Goal: Task Accomplishment & Management: Complete application form

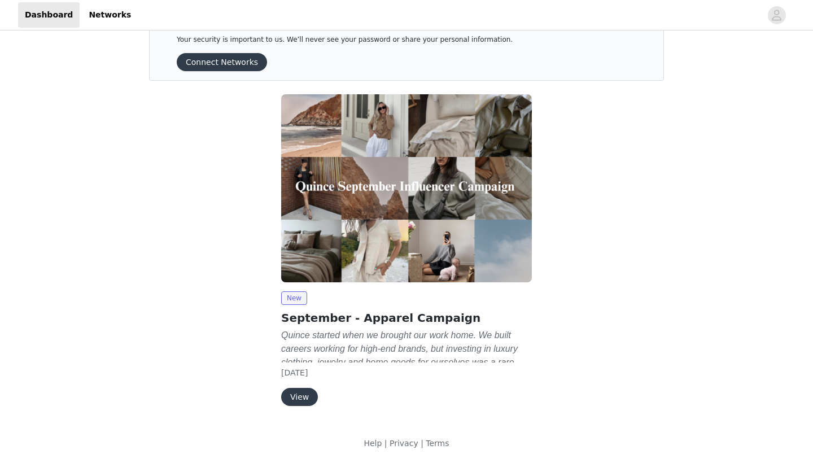
scroll to position [32, 0]
click at [303, 394] on button "View" at bounding box center [299, 397] width 37 height 18
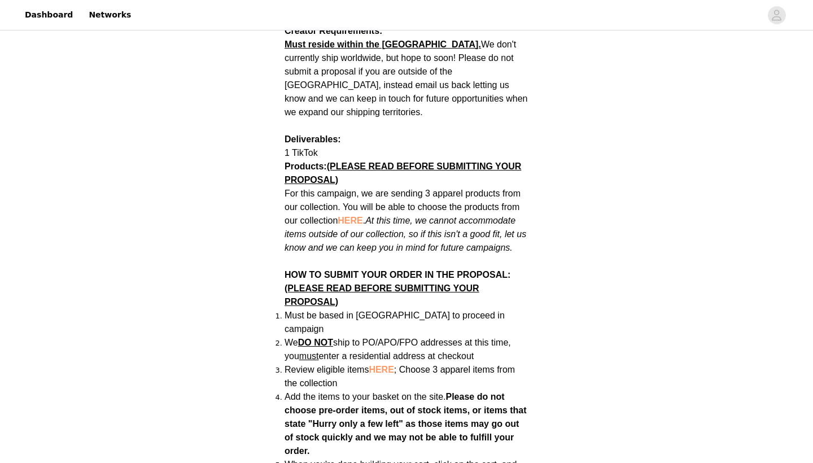
scroll to position [544, 0]
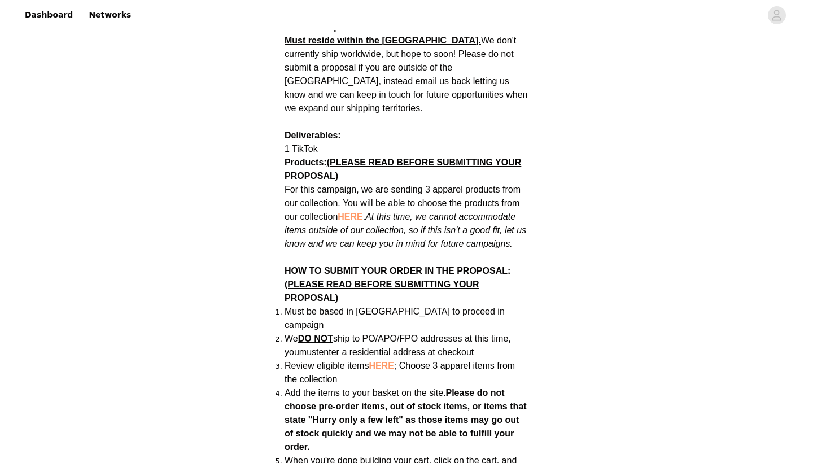
click at [357, 212] on span "HERE" at bounding box center [349, 217] width 25 height 10
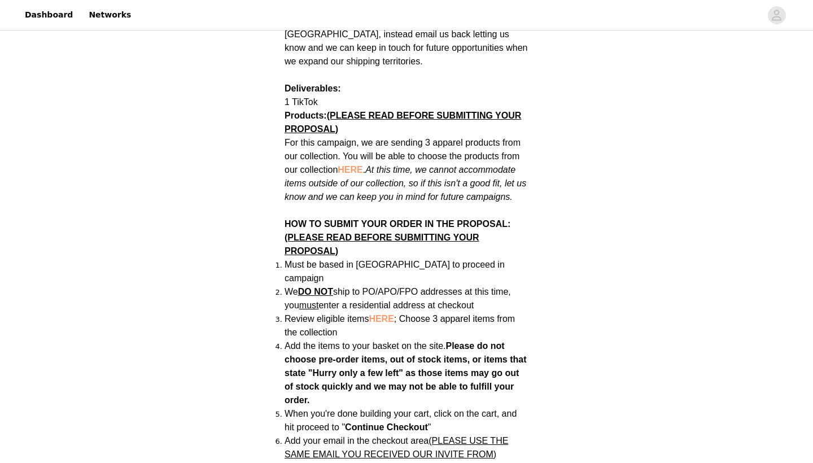
scroll to position [592, 0]
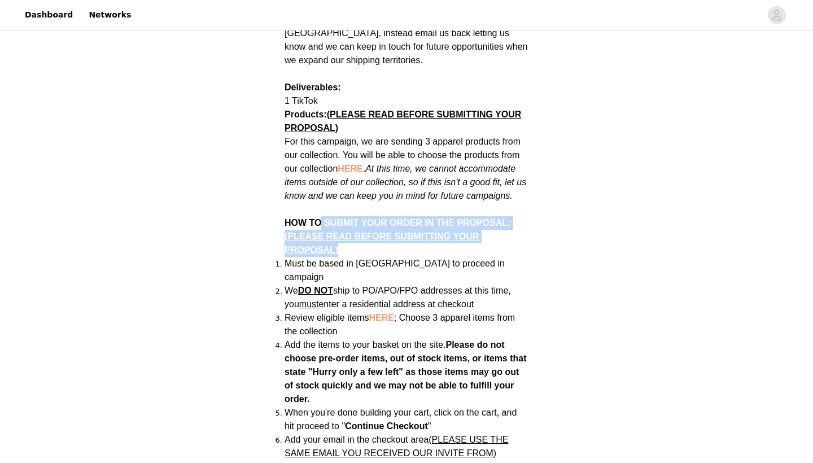
drag, startPoint x: 319, startPoint y: 206, endPoint x: 447, endPoint y: 236, distance: 131.7
click at [447, 236] on p "HOW TO SUBMIT YOUR ORDER IN THE PROPOSAL: (PLEASE READ BEFORE SUBMITTING YOUR P…" at bounding box center [406, 230] width 244 height 54
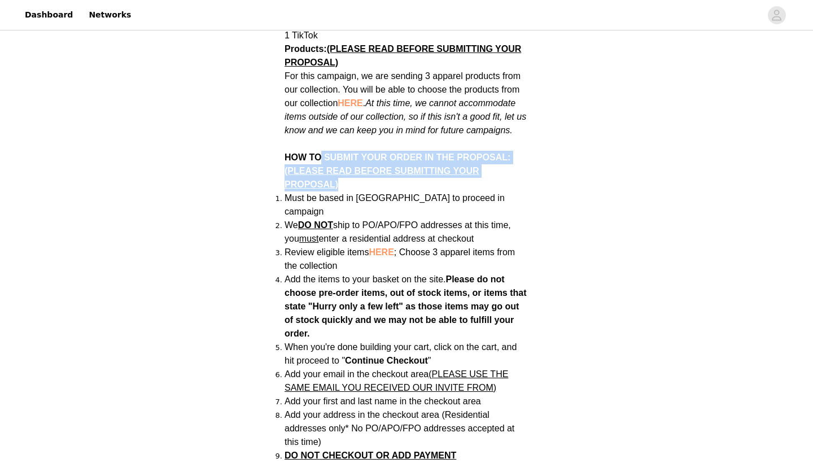
scroll to position [675, 0]
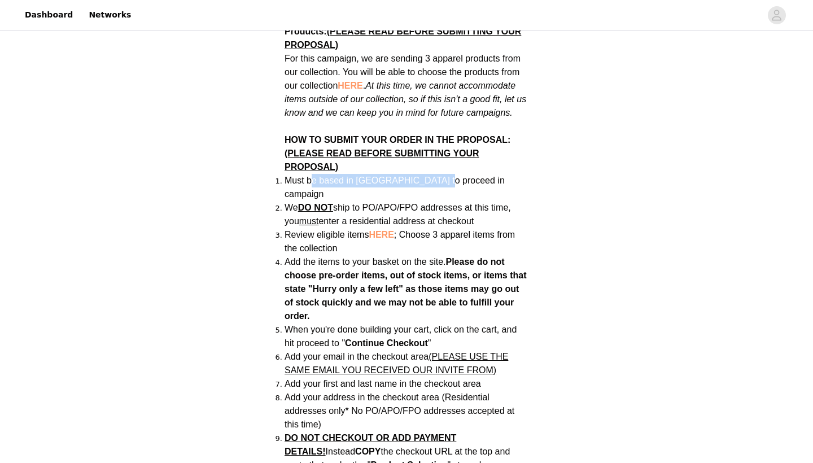
drag, startPoint x: 312, startPoint y: 166, endPoint x: 432, endPoint y: 169, distance: 119.7
click at [432, 175] on span "Must be based in [GEOGRAPHIC_DATA] to proceed in campaign" at bounding box center [394, 186] width 220 height 23
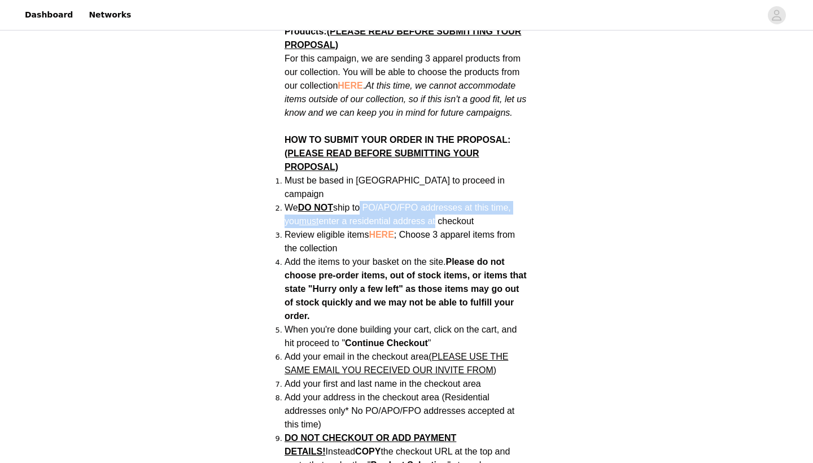
drag, startPoint x: 361, startPoint y: 176, endPoint x: 437, endPoint y: 188, distance: 77.1
click at [437, 201] on li "We DO NOT ship to PO/APO/FPO addresses at this time, you must enter a residenti…" at bounding box center [406, 214] width 244 height 27
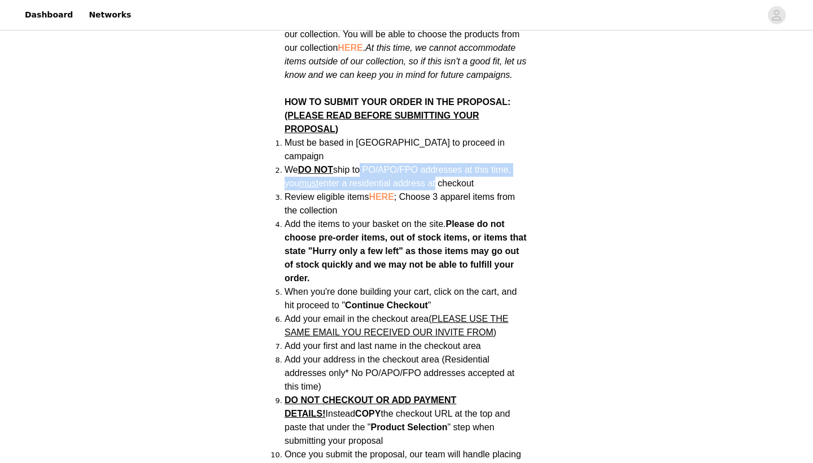
scroll to position [715, 0]
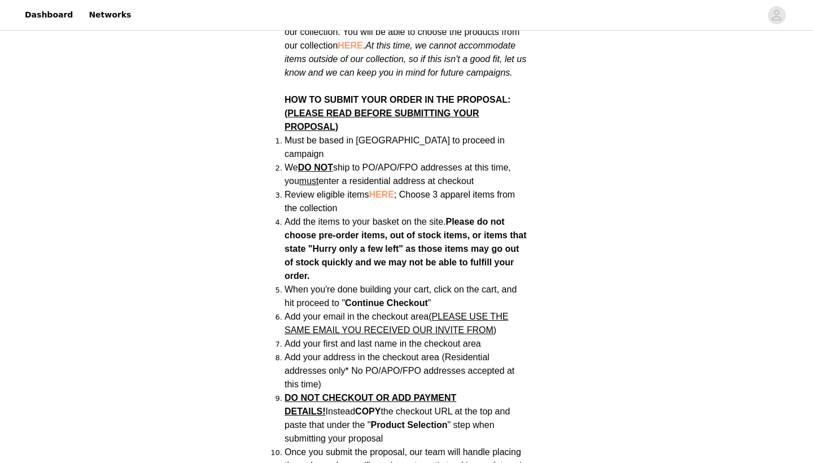
click at [348, 190] on span "Review eligible items HERE ; Choose 3 apparel items from the collection" at bounding box center [399, 201] width 230 height 23
drag, startPoint x: 320, startPoint y: 162, endPoint x: 373, endPoint y: 175, distance: 54.6
click at [373, 188] on li "Review eligible items HERE ; Choose 3 apparel items from the collection" at bounding box center [406, 201] width 244 height 27
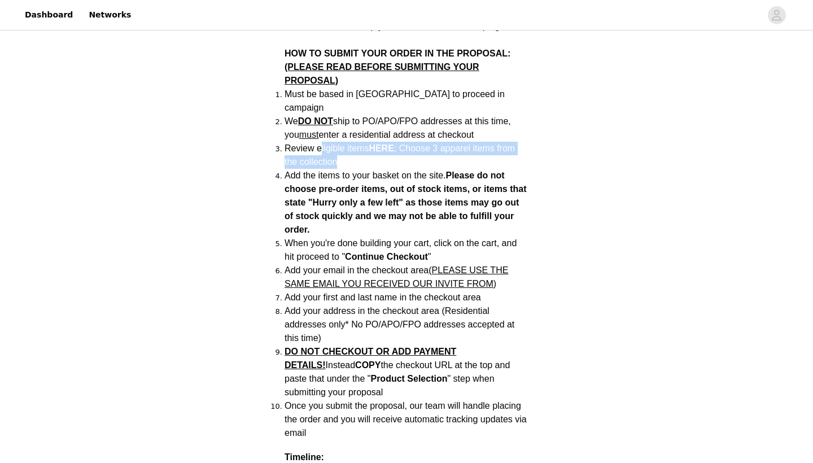
scroll to position [762, 0]
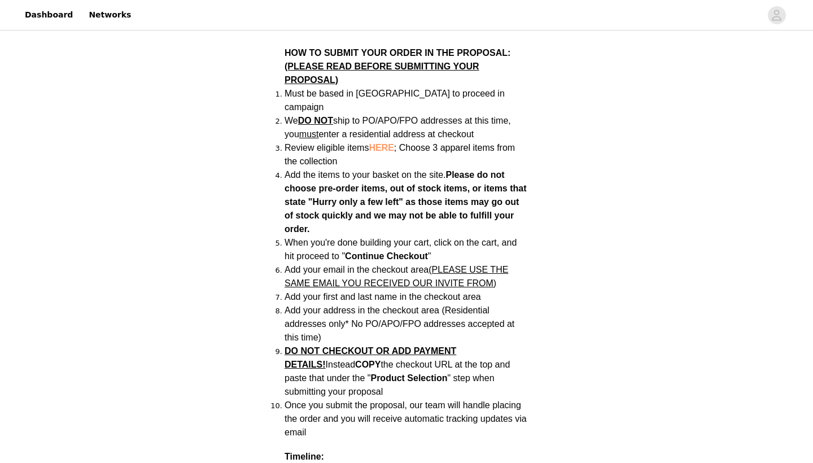
click at [316, 168] on li "Add the items to your basket on the site. Please do not choose pre-order items,…" at bounding box center [406, 202] width 244 height 68
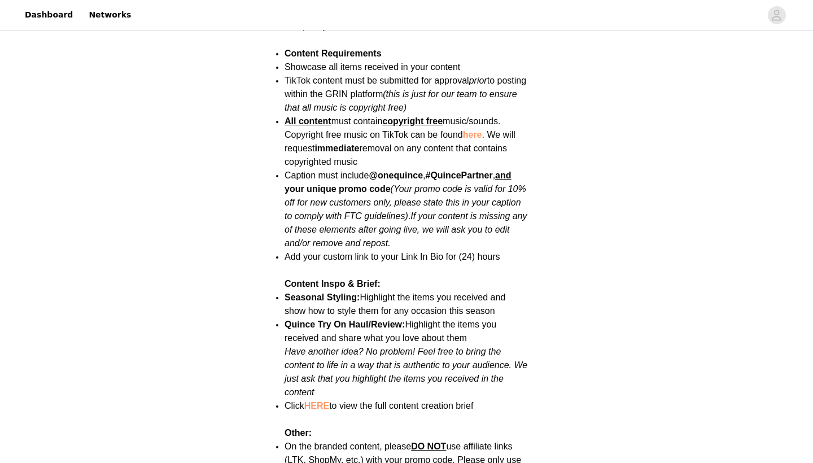
scroll to position [1236, 0]
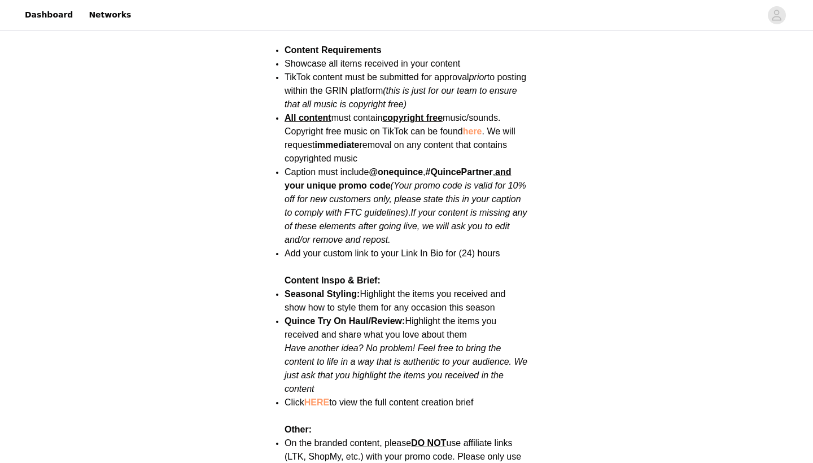
click at [442, 135] on li "All content must contain copyright free music/sounds. Copyright free music on T…" at bounding box center [406, 138] width 244 height 54
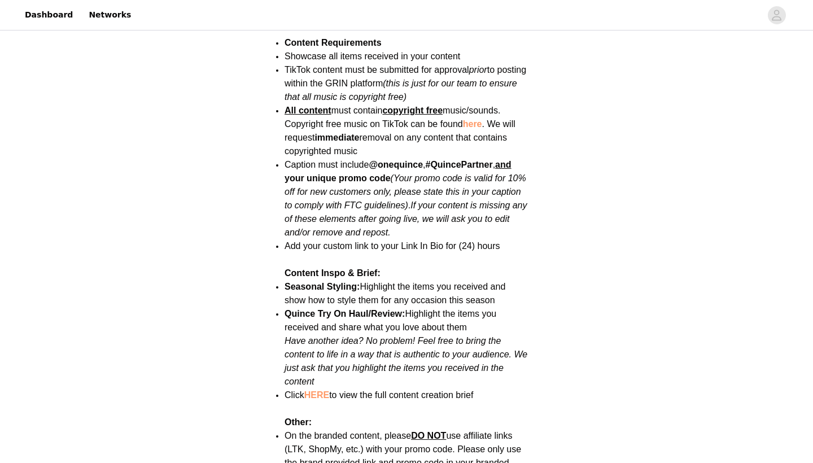
scroll to position [1246, 0]
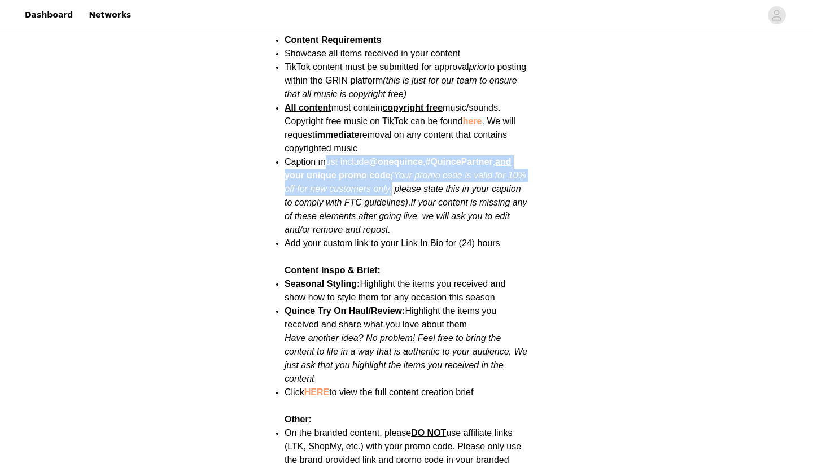
drag, startPoint x: 324, startPoint y: 134, endPoint x: 411, endPoint y: 163, distance: 91.5
click at [411, 163] on span "Caption must include @onequince , #QuincePartner , and your unique promo code (…" at bounding box center [405, 195] width 243 height 77
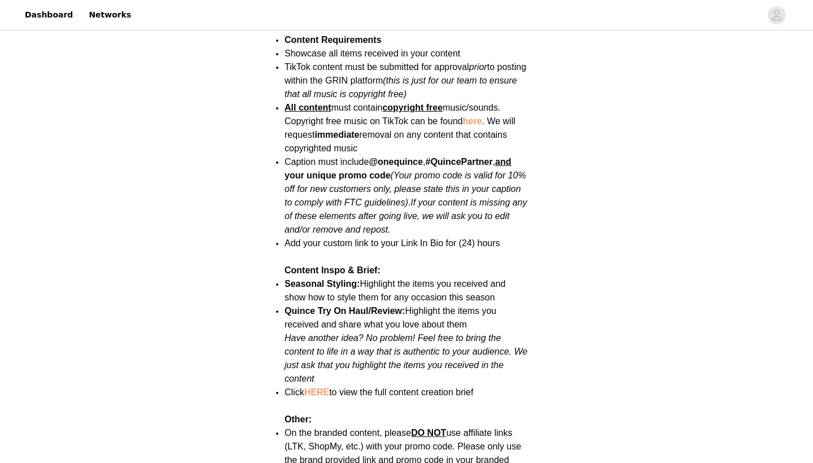
click at [438, 197] on em "If your content is missing any of these elements after going live, we will ask …" at bounding box center [405, 215] width 243 height 37
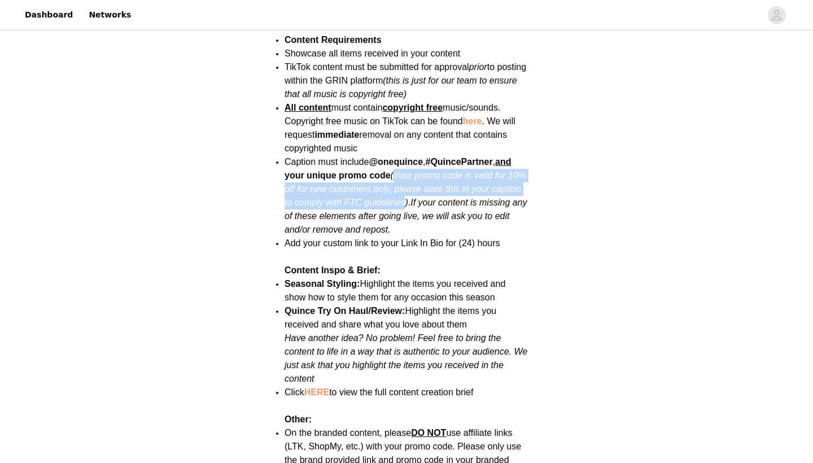
drag, startPoint x: 398, startPoint y: 146, endPoint x: 434, endPoint y: 180, distance: 49.9
click at [434, 180] on em "Your promo code is valid for 10% off for new customers only, please state this …" at bounding box center [404, 188] width 241 height 37
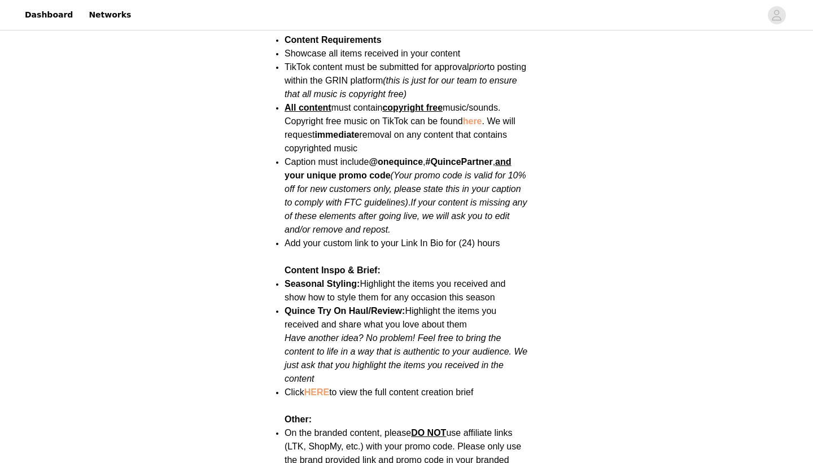
click at [440, 198] on li "Caption must include @onequince , #QuincePartner , and your unique promo code (…" at bounding box center [406, 195] width 244 height 81
drag, startPoint x: 443, startPoint y: 177, endPoint x: 446, endPoint y: 207, distance: 30.0
click at [446, 207] on li "Caption must include @onequince , #QuincePartner , and your unique promo code (…" at bounding box center [406, 195] width 244 height 81
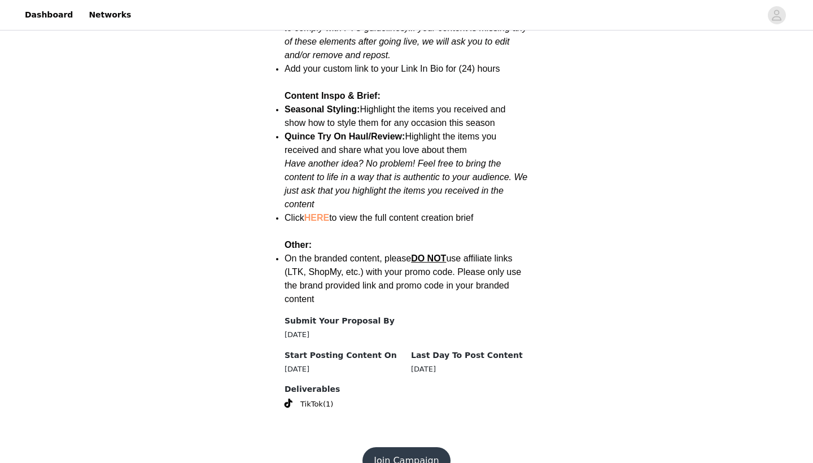
scroll to position [1420, 0]
click at [416, 447] on button "Join Campaign" at bounding box center [405, 460] width 87 height 27
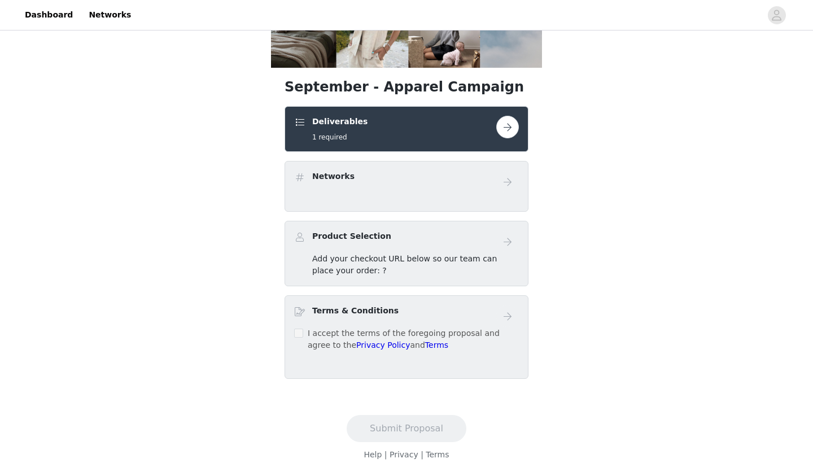
scroll to position [169, 0]
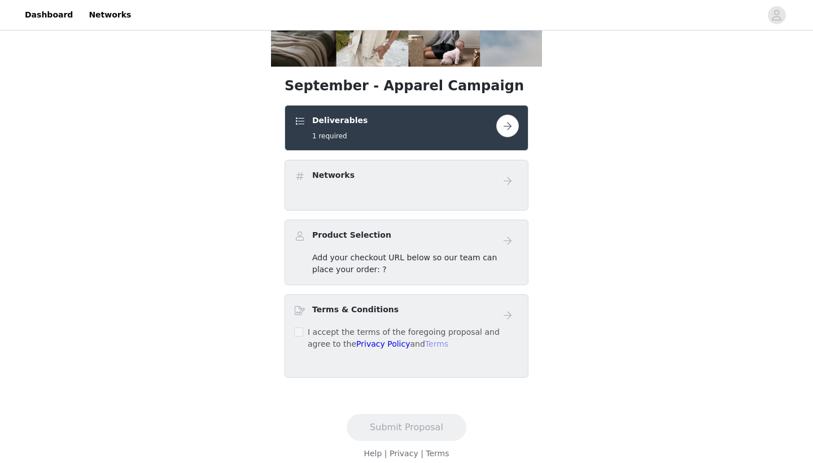
click at [425, 343] on link "Terms" at bounding box center [436, 343] width 23 height 9
